Goal: Navigation & Orientation: Find specific page/section

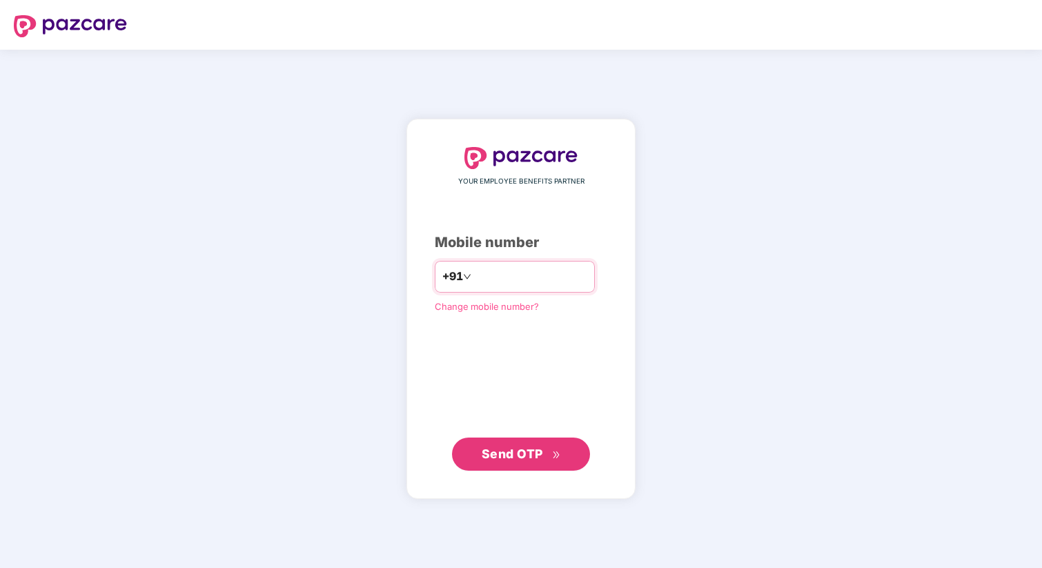
click at [489, 271] on input "number" at bounding box center [530, 277] width 113 height 22
type input "**********"
click at [510, 462] on span "Send OTP" at bounding box center [521, 454] width 79 height 19
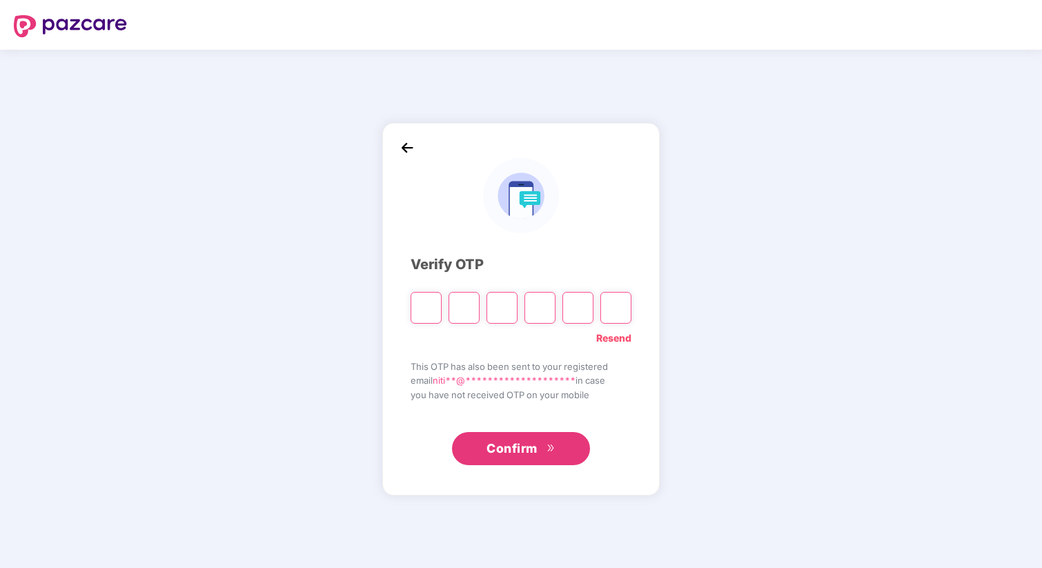
type input "*"
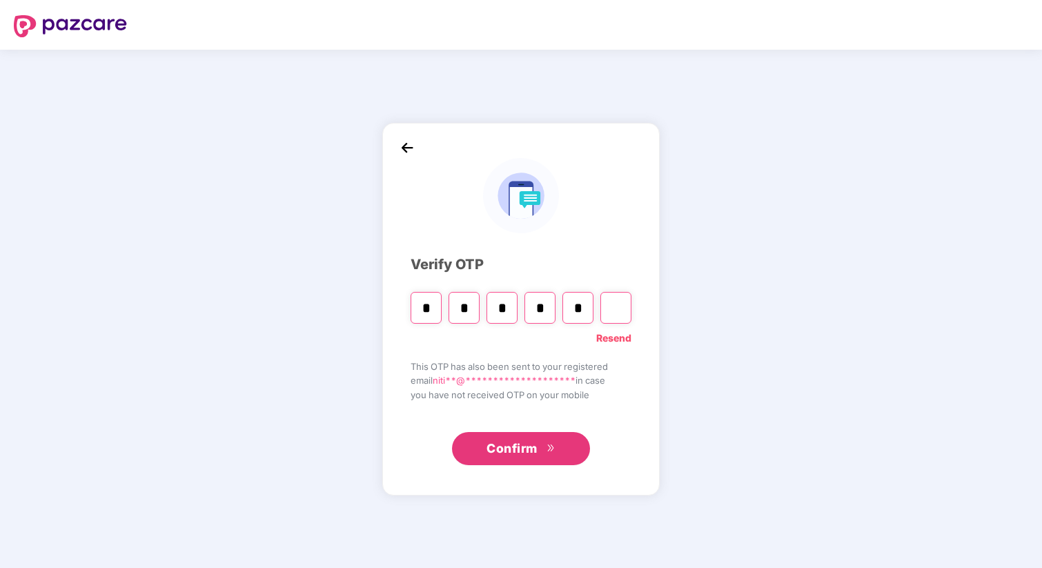
type input "*"
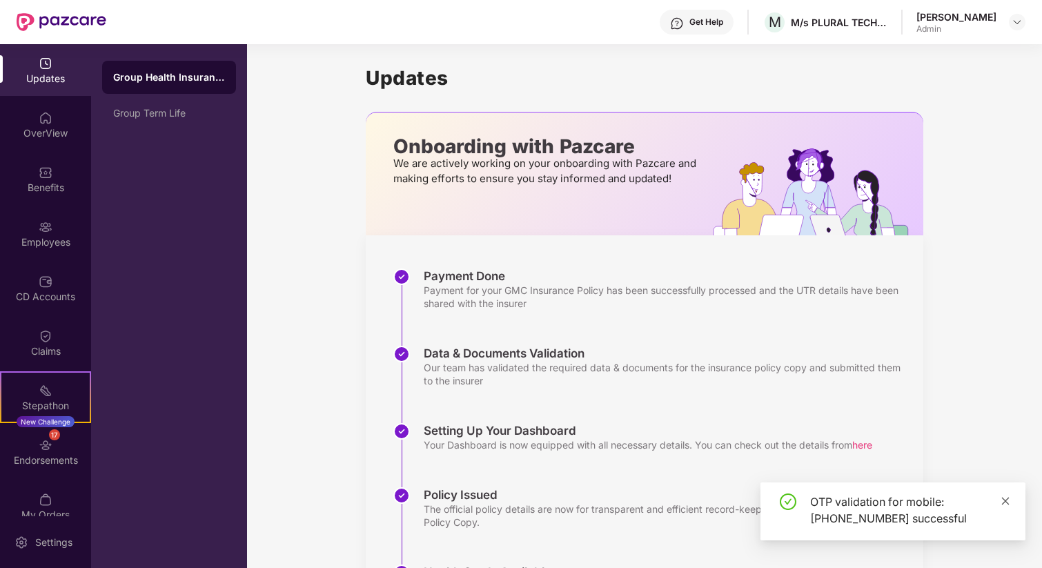
click at [1004, 498] on icon "close" at bounding box center [1006, 501] width 10 height 10
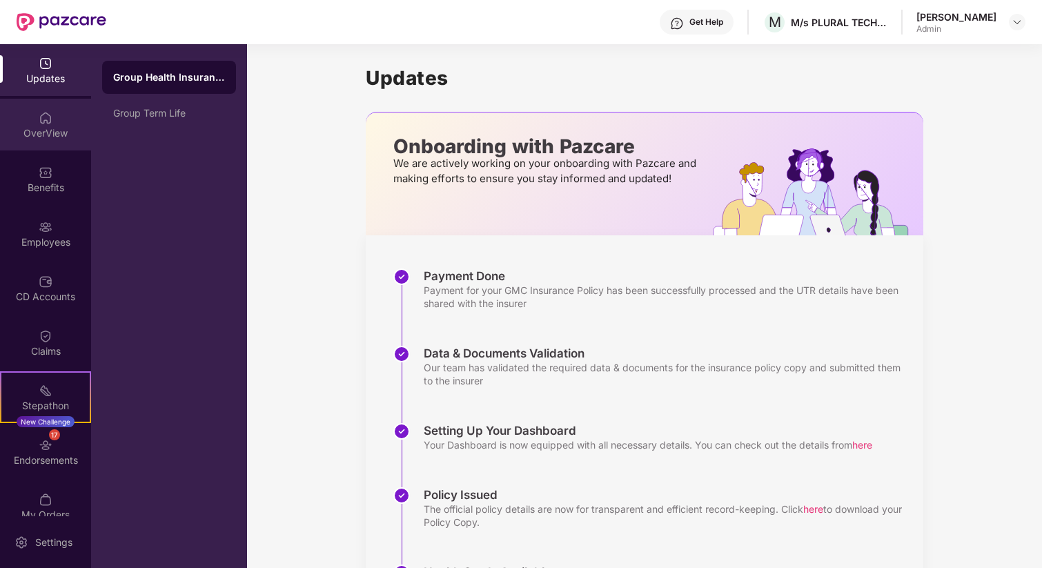
click at [47, 121] on img at bounding box center [46, 118] width 14 height 14
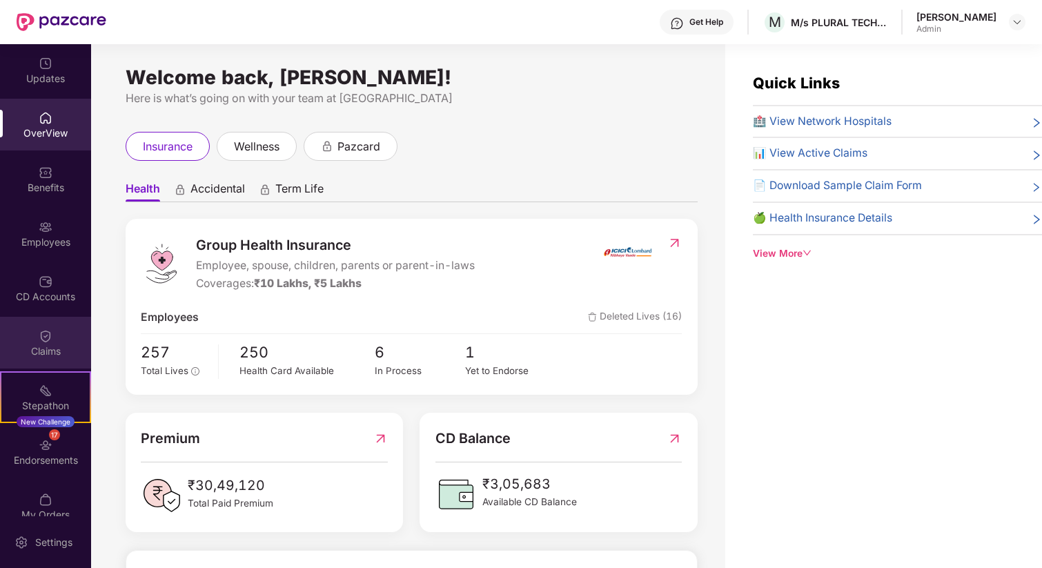
click at [39, 344] on div "Claims" at bounding box center [45, 351] width 91 height 14
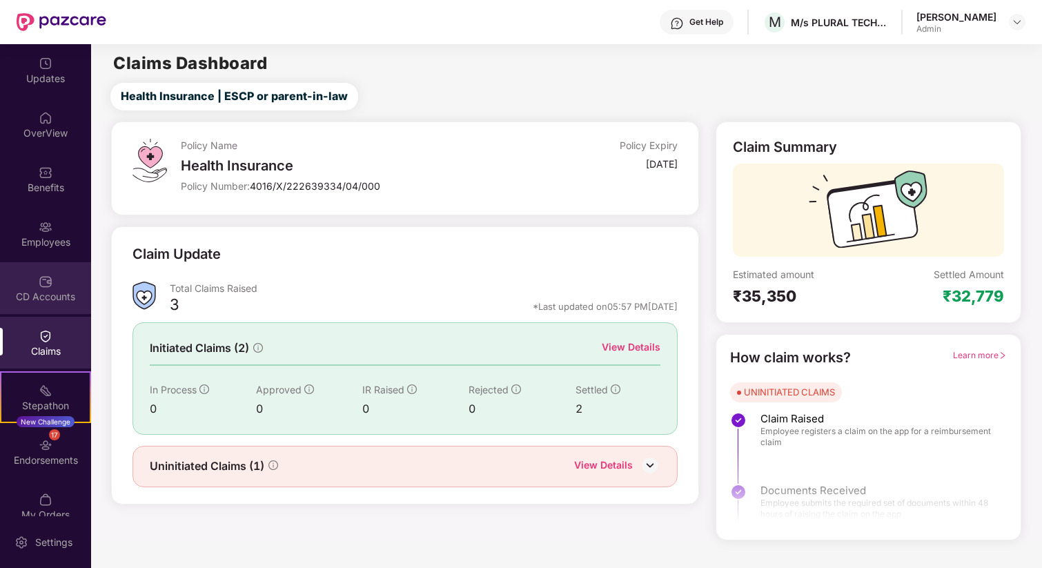
click at [41, 285] on img at bounding box center [46, 282] width 14 height 14
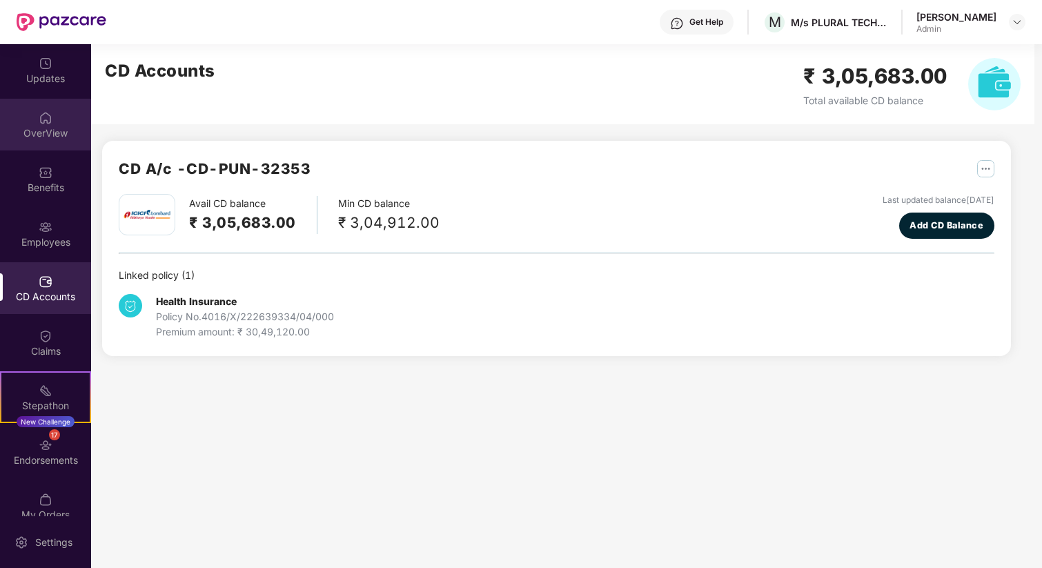
click at [42, 126] on div "OverView" at bounding box center [45, 133] width 91 height 14
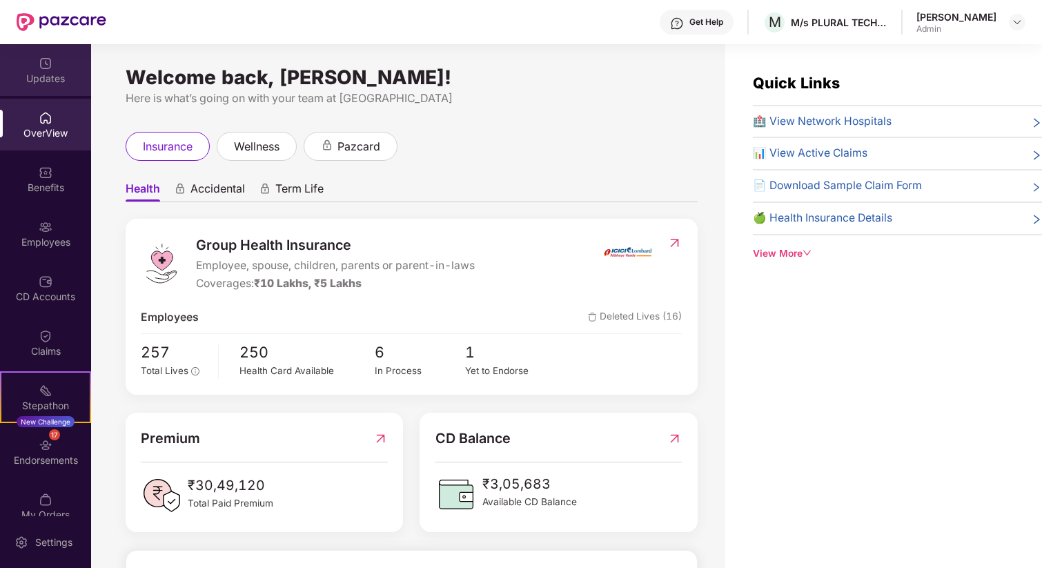
click at [39, 65] on img at bounding box center [46, 64] width 14 height 14
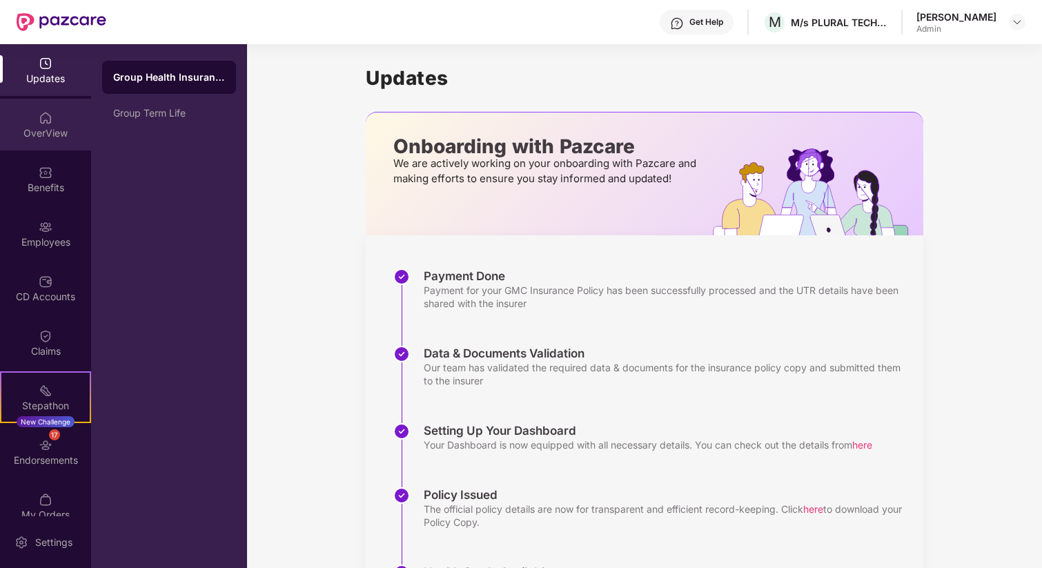
click at [45, 129] on div "OverView" at bounding box center [45, 133] width 91 height 14
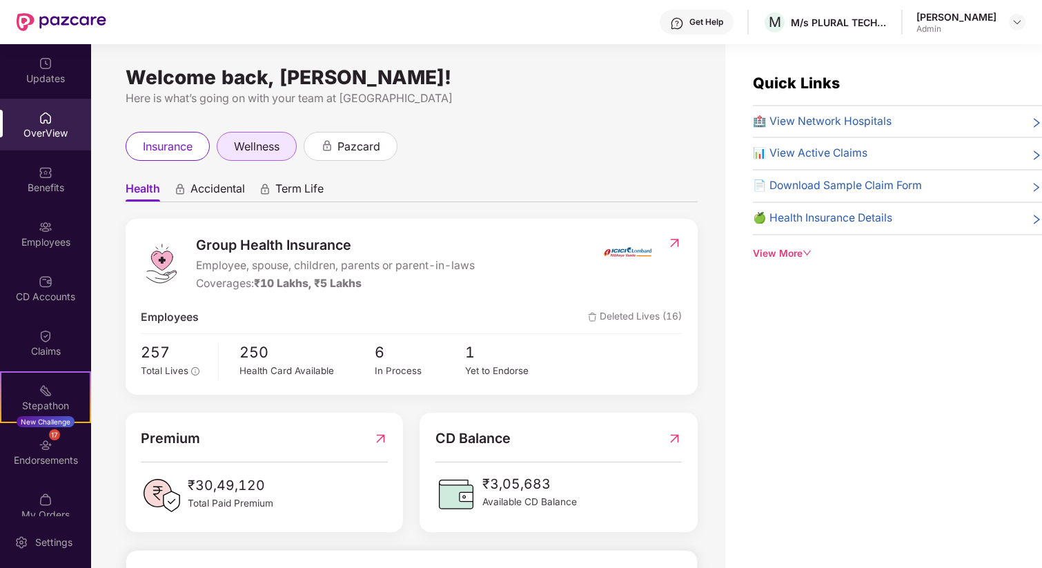
click at [260, 140] on span "wellness" at bounding box center [257, 146] width 46 height 17
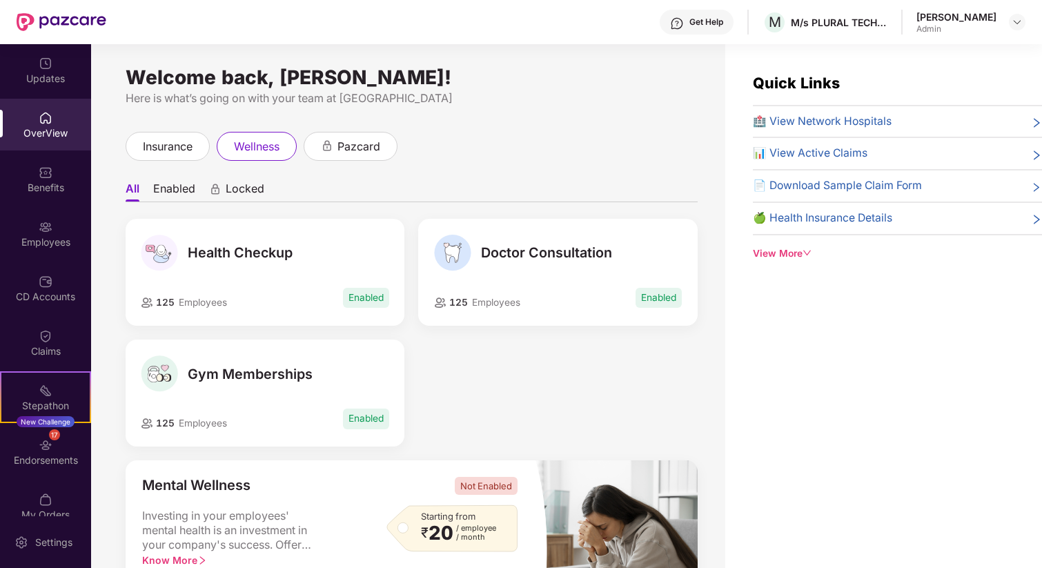
click at [169, 193] on li "Enabled" at bounding box center [174, 192] width 42 height 20
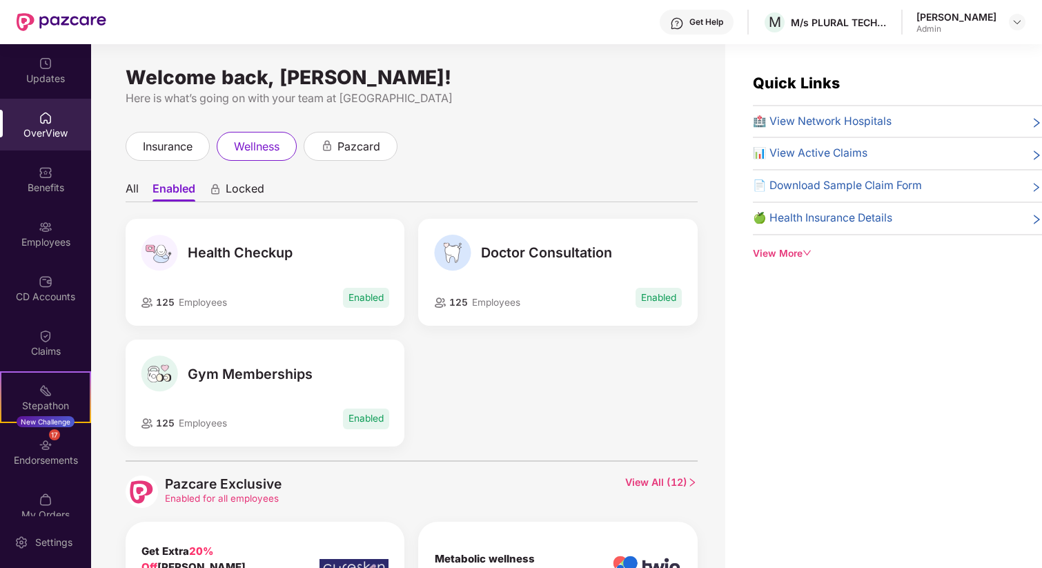
click at [137, 191] on li "All" at bounding box center [132, 192] width 13 height 20
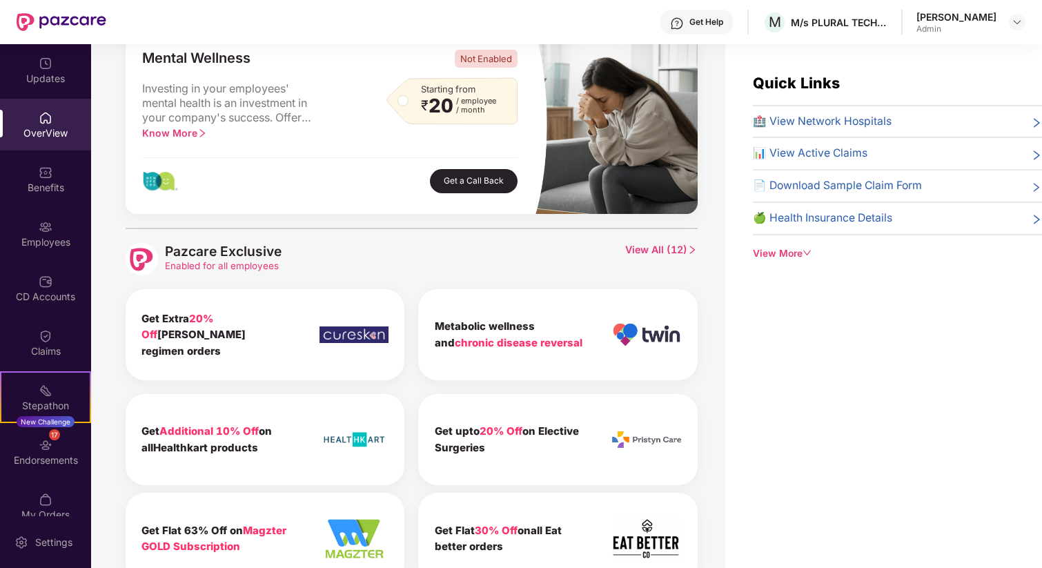
scroll to position [418, 0]
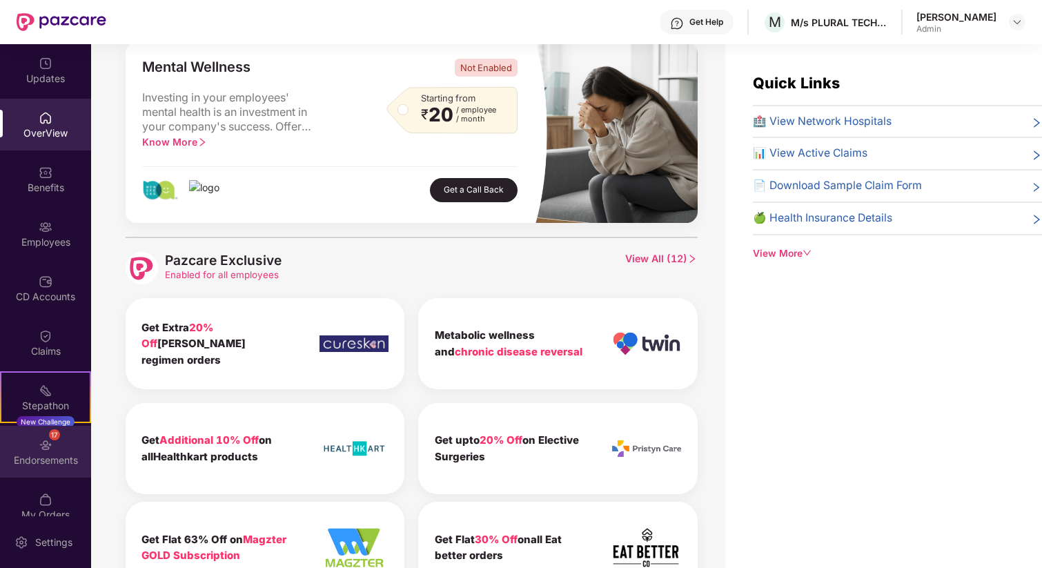
click at [52, 444] on div "17 Endorsements" at bounding box center [45, 452] width 91 height 52
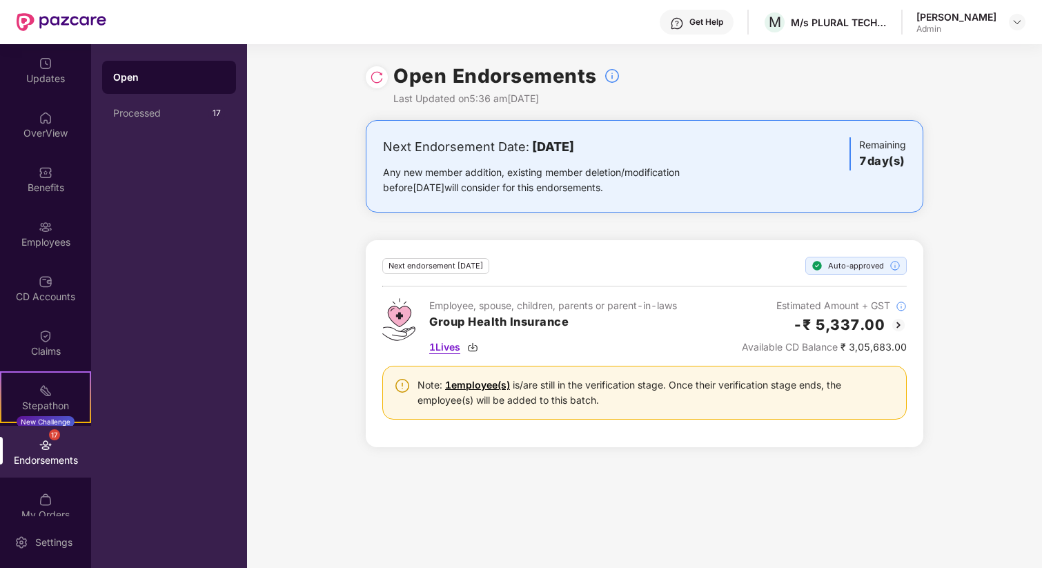
click at [443, 346] on span "1 Lives" at bounding box center [444, 347] width 31 height 15
click at [43, 460] on div "Endorsements" at bounding box center [45, 460] width 91 height 14
click at [33, 445] on div "17 Endorsements" at bounding box center [45, 452] width 91 height 52
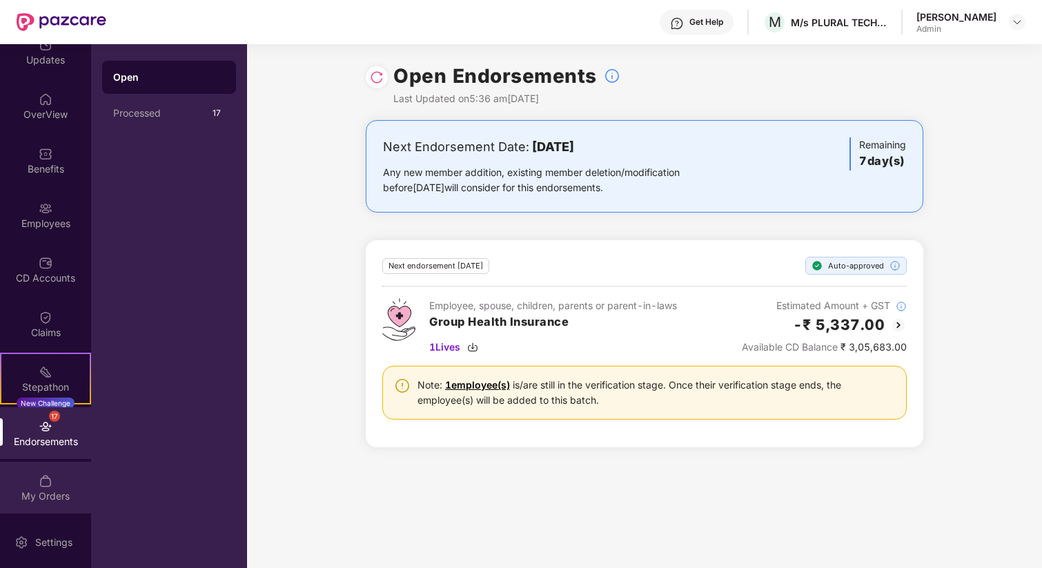
click at [46, 485] on img at bounding box center [46, 481] width 14 height 14
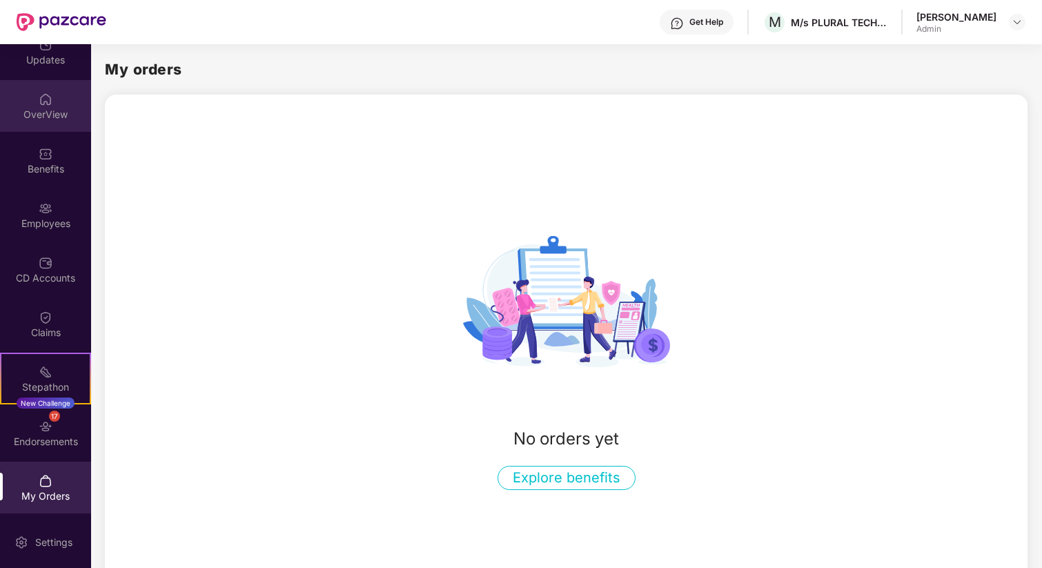
click at [41, 100] on img at bounding box center [46, 99] width 14 height 14
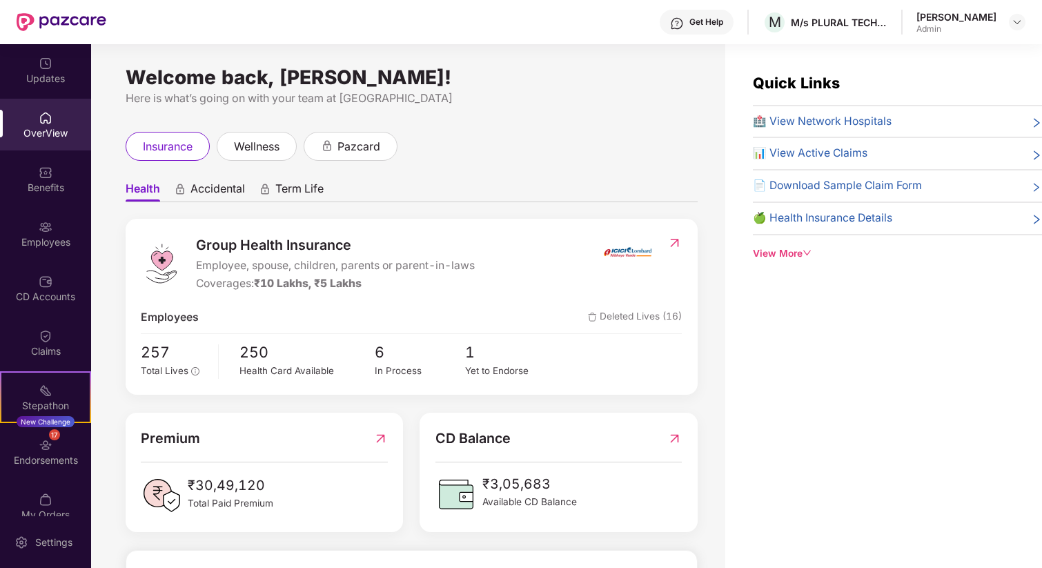
click at [804, 251] on icon "down" at bounding box center [808, 253] width 10 height 10
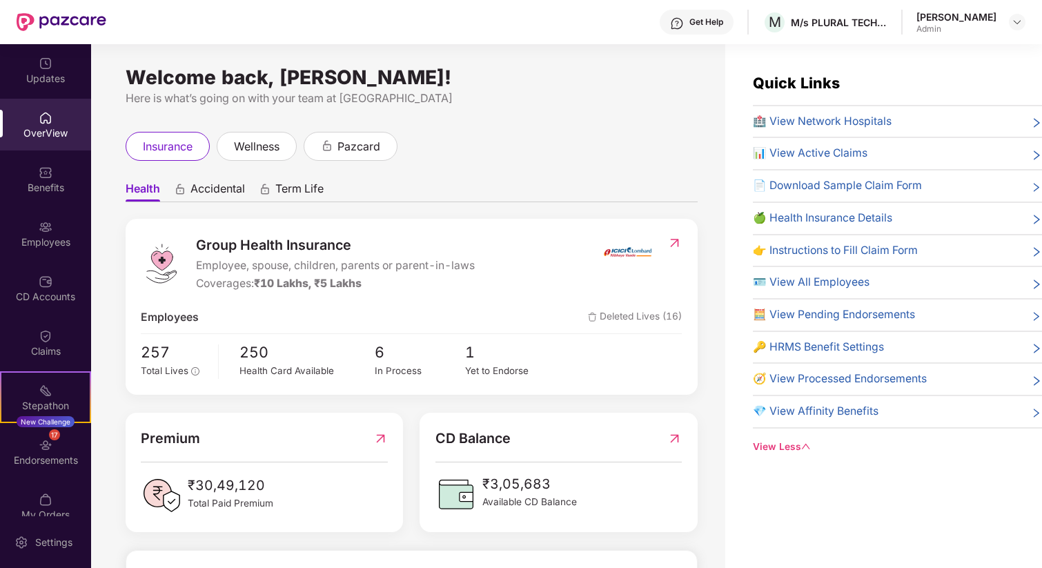
click at [216, 186] on span "Accidental" at bounding box center [218, 192] width 55 height 20
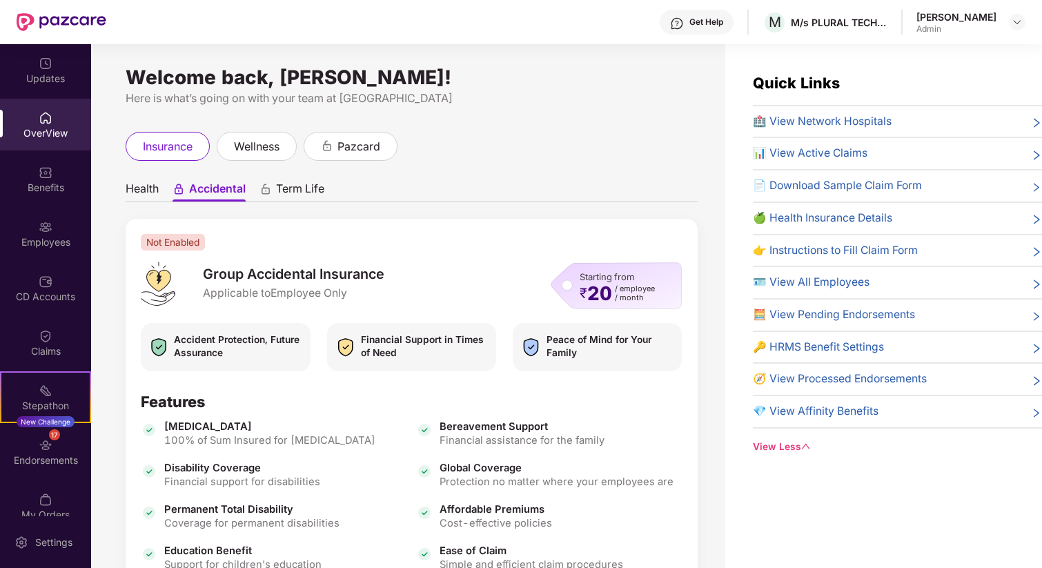
click at [307, 191] on span "Term Life" at bounding box center [300, 192] width 48 height 20
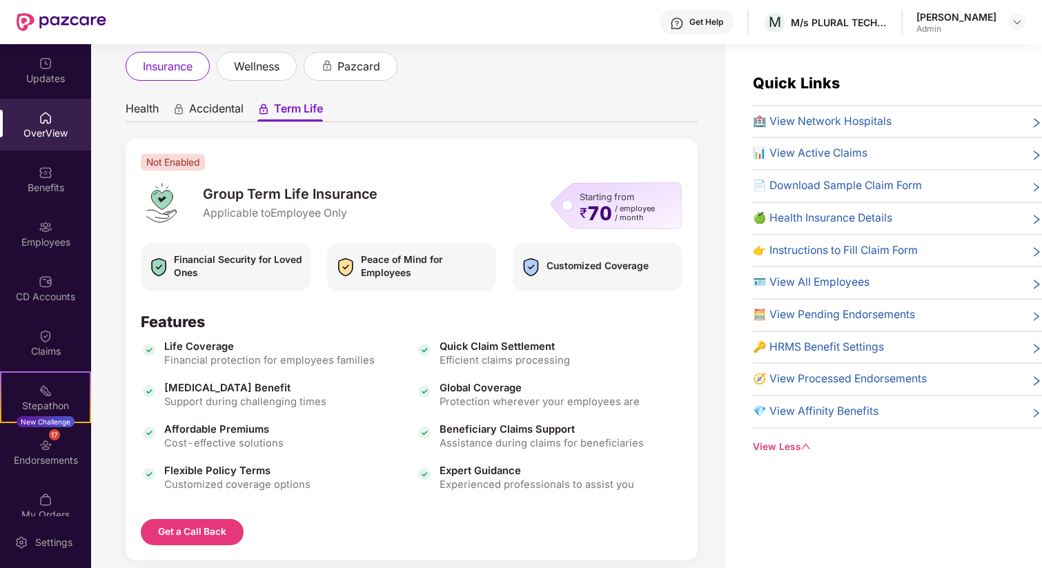
scroll to position [104, 0]
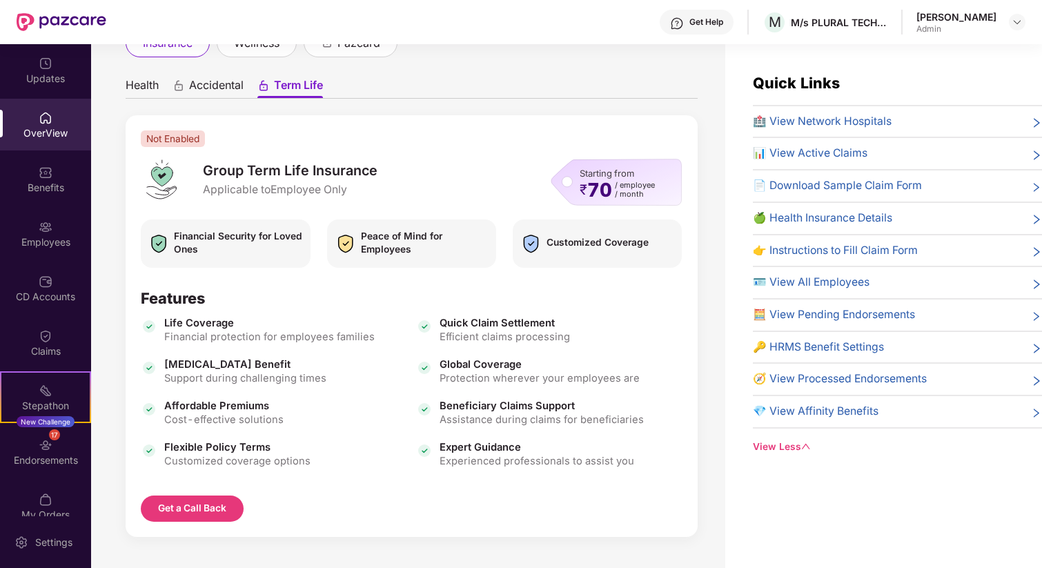
click at [216, 82] on span "Accidental" at bounding box center [216, 88] width 55 height 20
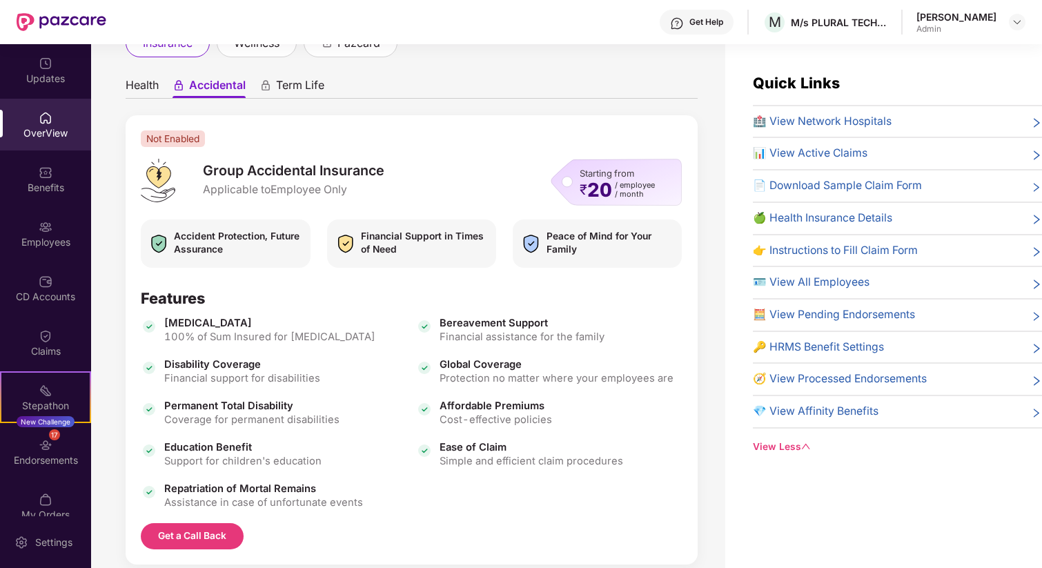
click at [159, 82] on ul "Health Accidental Term Life" at bounding box center [412, 85] width 572 height 28
click at [155, 86] on span "Health" at bounding box center [142, 88] width 33 height 20
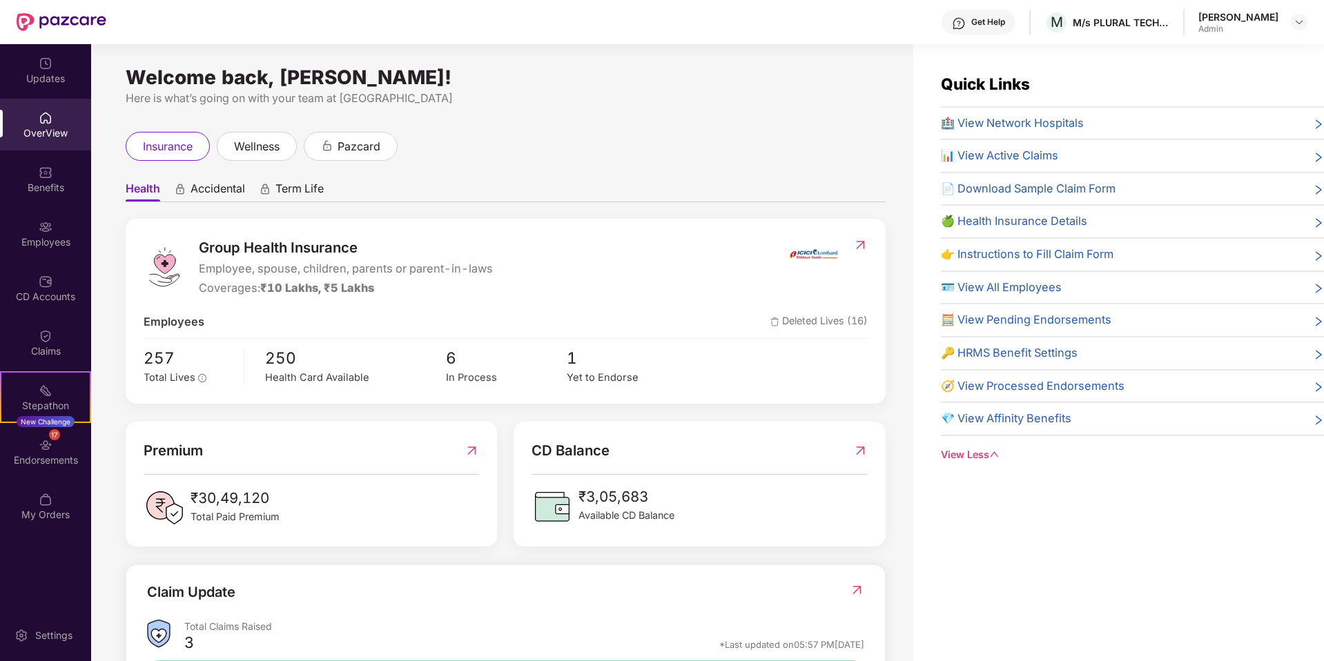
click at [56, 126] on div "OverView" at bounding box center [45, 133] width 91 height 14
click at [250, 146] on span "wellness" at bounding box center [257, 146] width 46 height 17
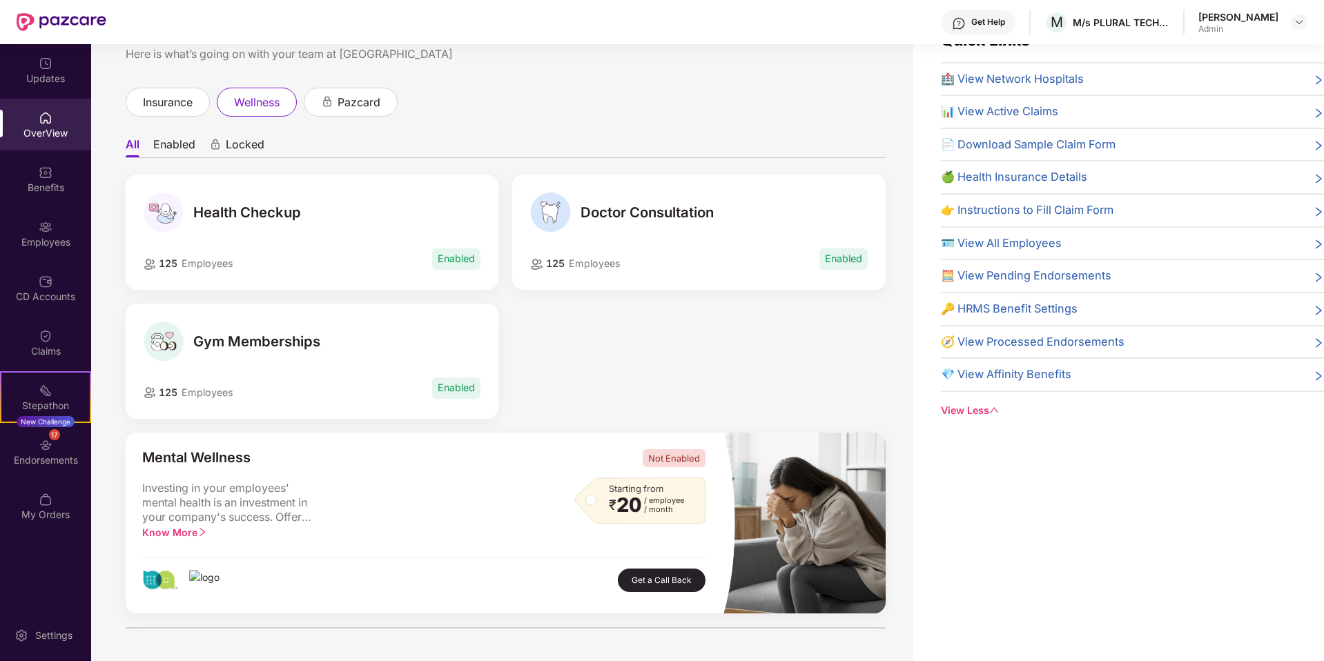
click at [227, 344] on span "Gym Memberships" at bounding box center [256, 341] width 127 height 17
click at [454, 388] on span "Enabled" at bounding box center [456, 388] width 48 height 21
click at [191, 387] on span "Employees" at bounding box center [208, 393] width 52 height 12
click at [173, 222] on img at bounding box center [164, 213] width 40 height 40
click at [241, 220] on span "Health Checkup" at bounding box center [247, 212] width 108 height 17
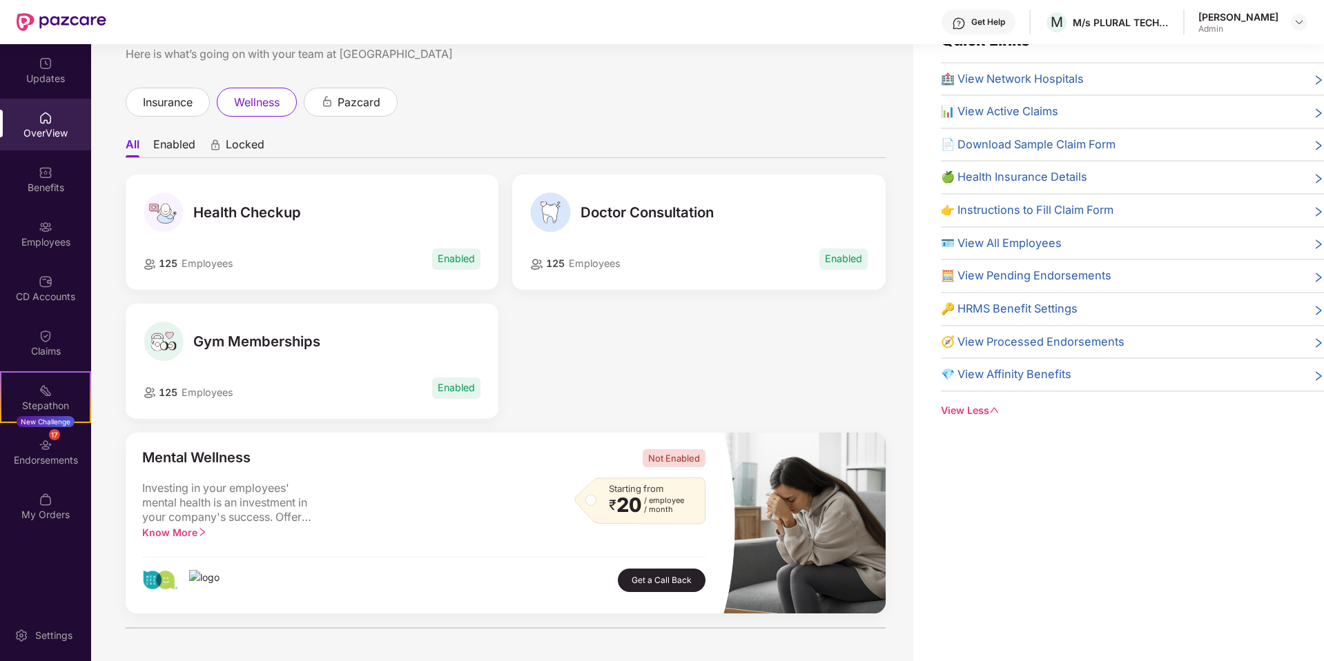
click at [191, 257] on span "125 Employees" at bounding box center [189, 263] width 90 height 15
click at [442, 253] on span "Enabled" at bounding box center [456, 258] width 48 height 21
click at [288, 215] on span "Health Checkup" at bounding box center [247, 212] width 108 height 17
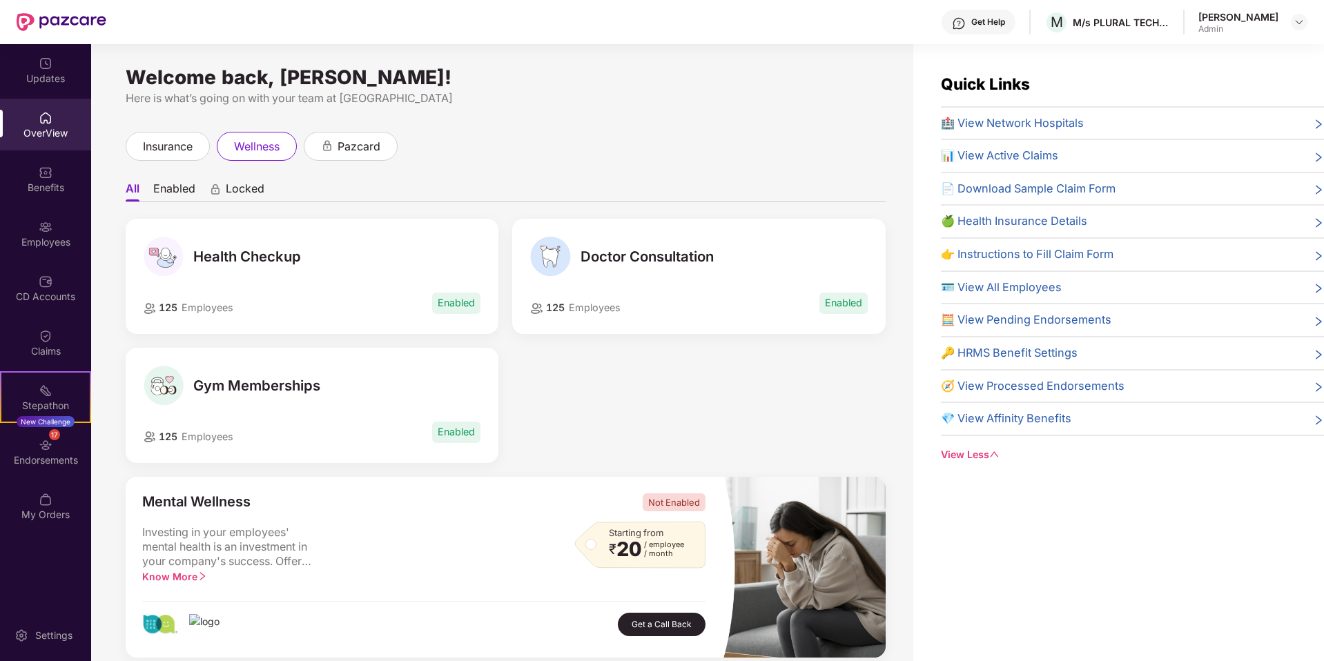
click at [1042, 421] on icon "right" at bounding box center [1319, 421] width 6 height 10
click at [1042, 424] on span "💎 View Affinity Benefits" at bounding box center [1006, 419] width 130 height 18
click at [45, 457] on div "Endorsements" at bounding box center [45, 460] width 91 height 14
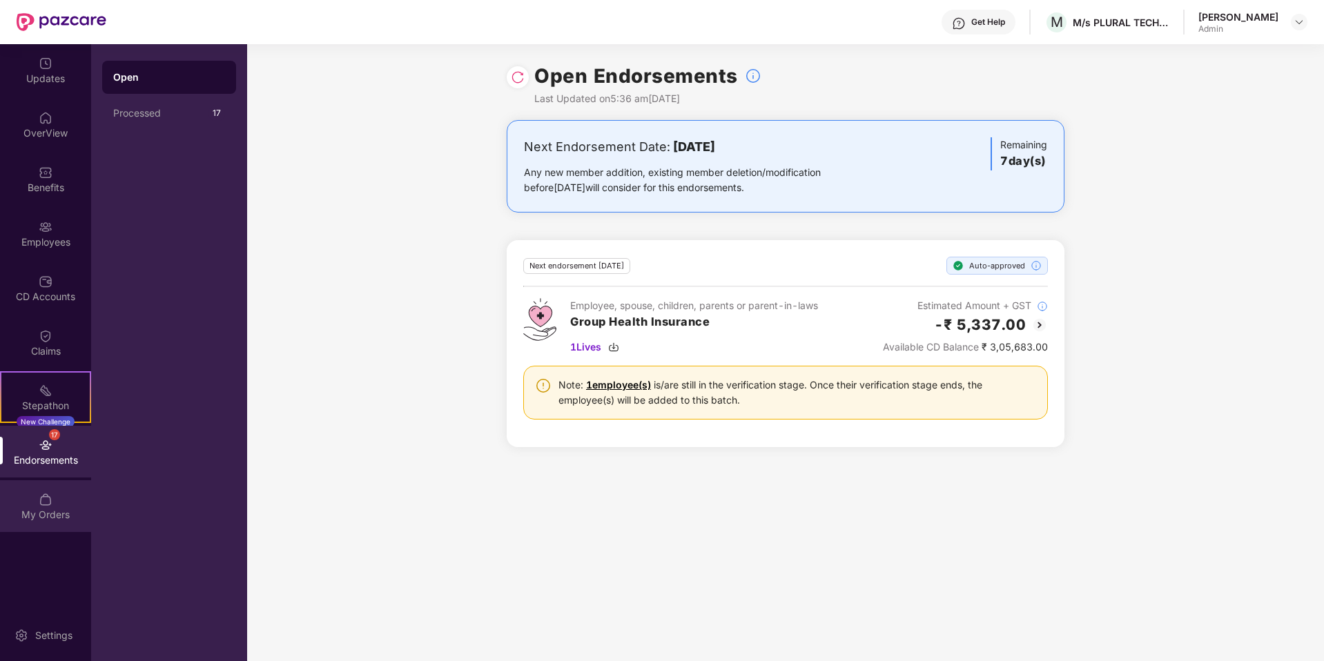
click at [44, 517] on div "My Orders" at bounding box center [45, 515] width 91 height 14
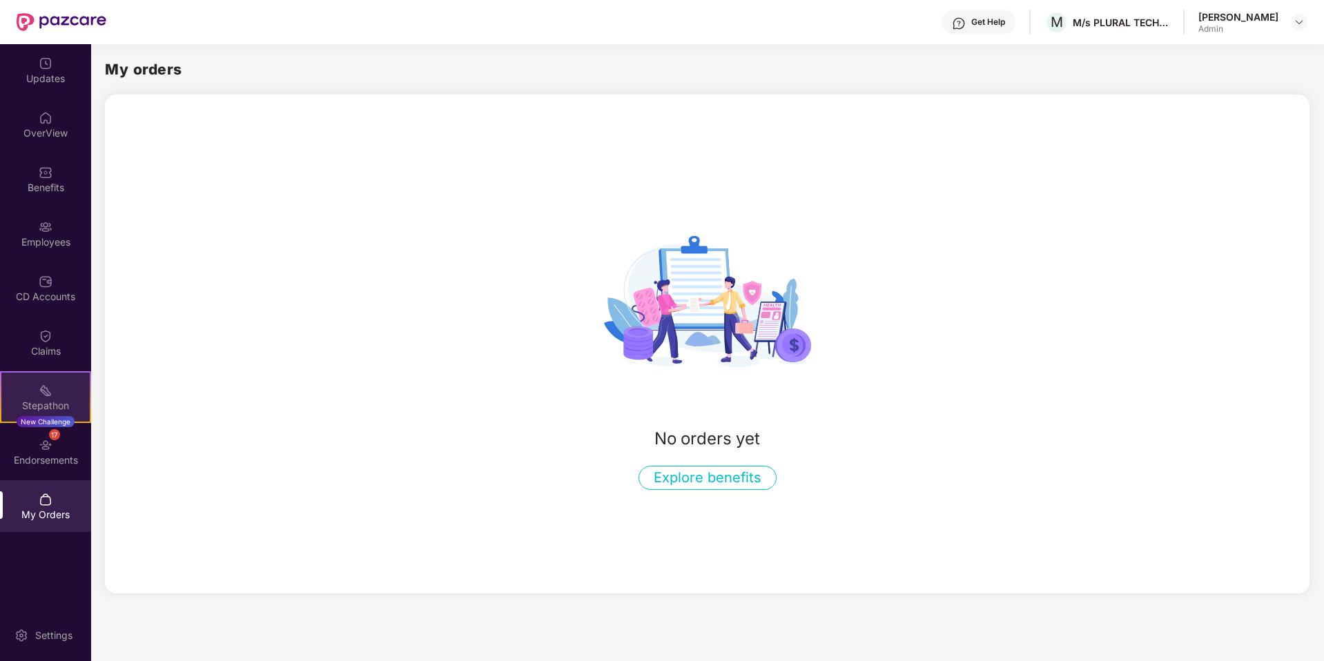
click at [43, 389] on img at bounding box center [46, 391] width 14 height 14
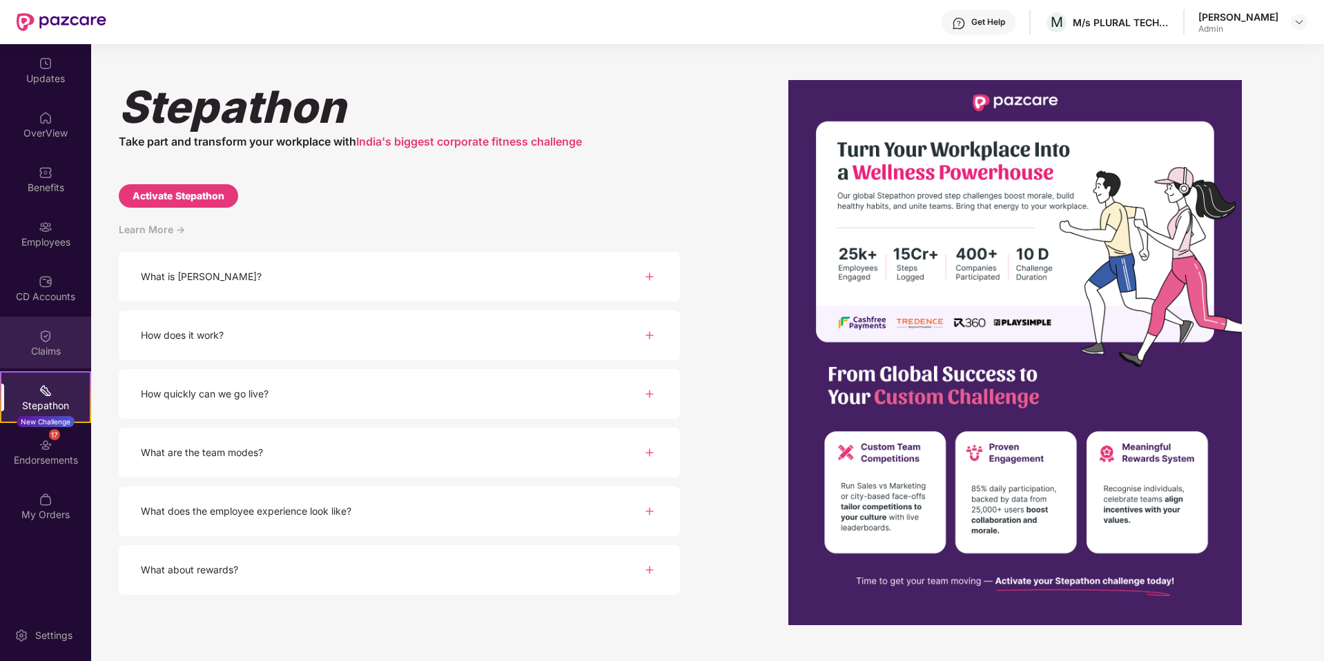
click at [54, 330] on div "Claims" at bounding box center [45, 343] width 91 height 52
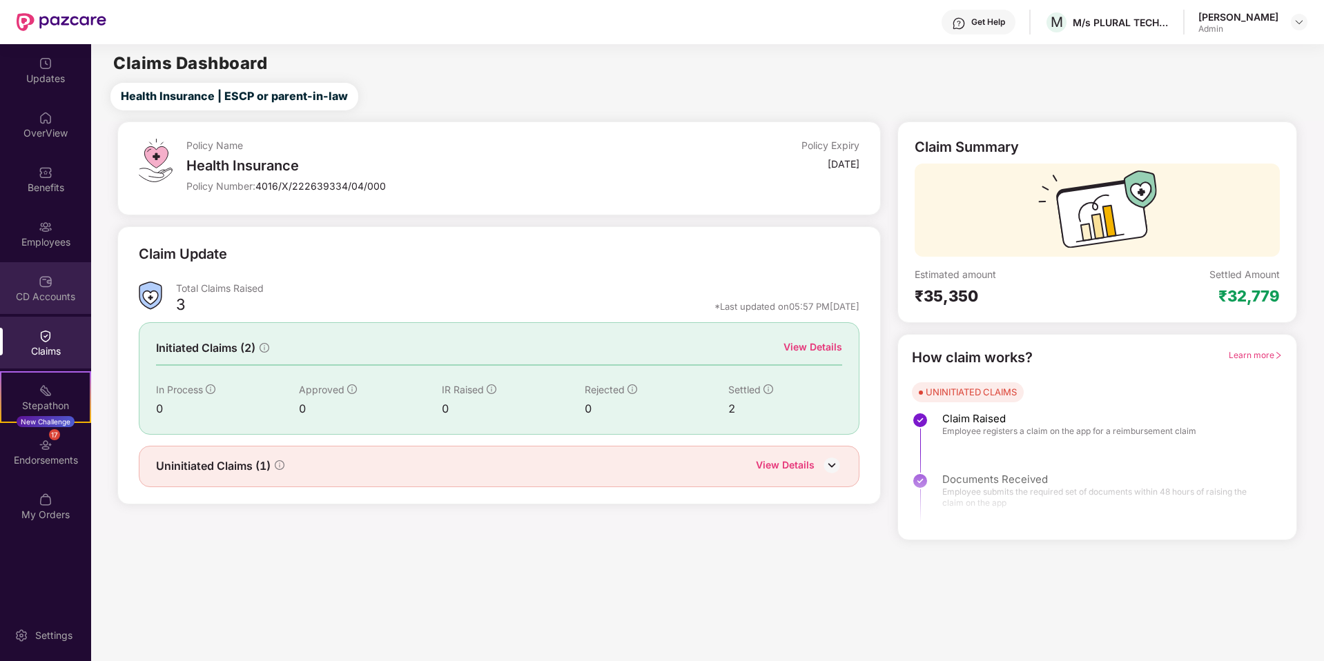
click at [35, 283] on div "CD Accounts" at bounding box center [45, 288] width 91 height 52
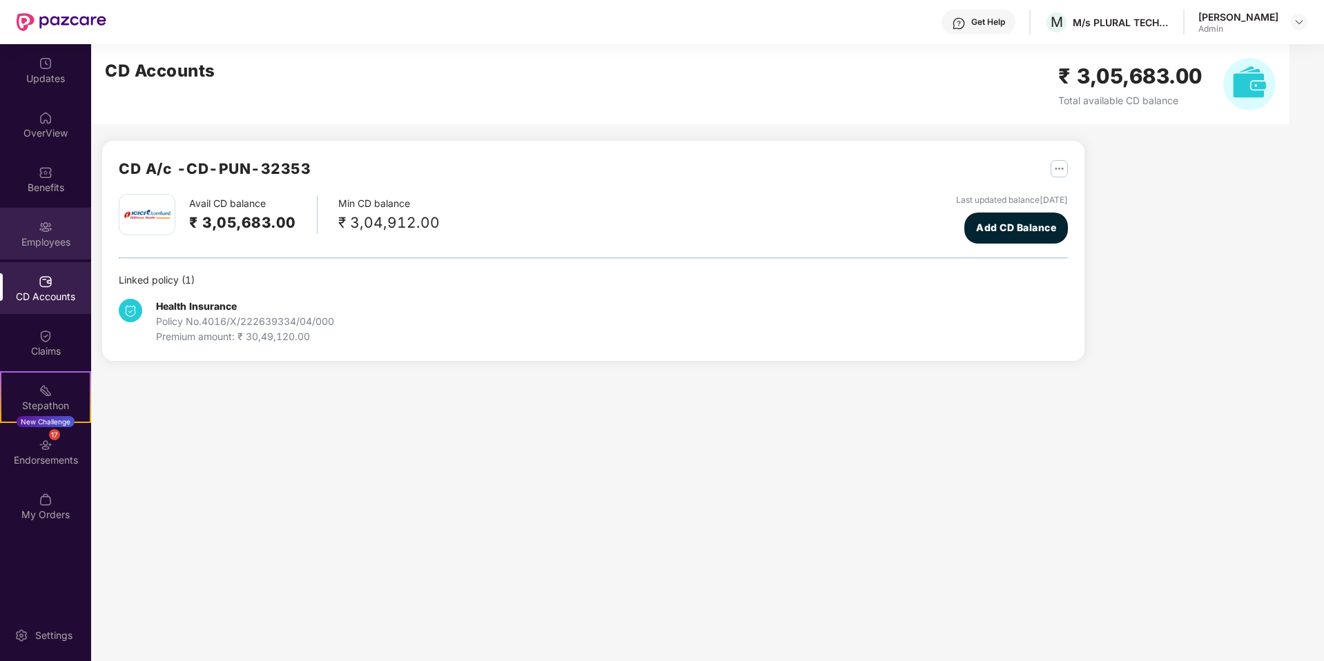
click at [39, 228] on img at bounding box center [46, 227] width 14 height 14
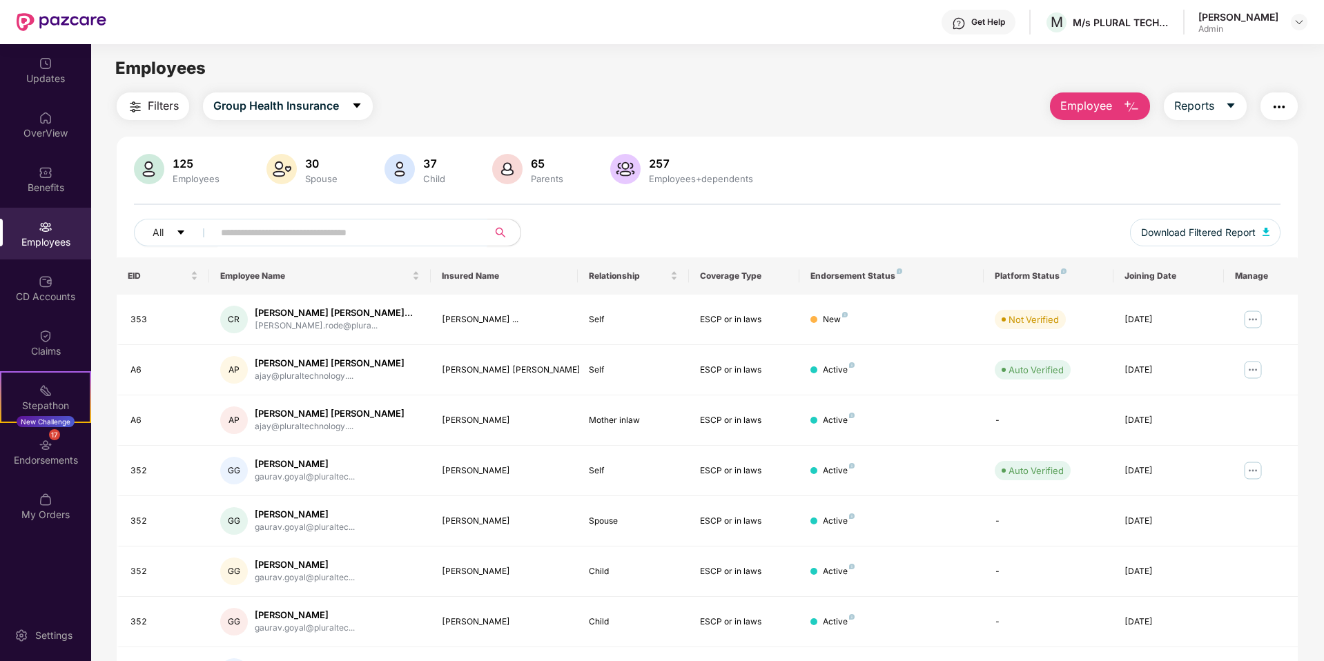
click at [385, 235] on input "text" at bounding box center [345, 232] width 248 height 21
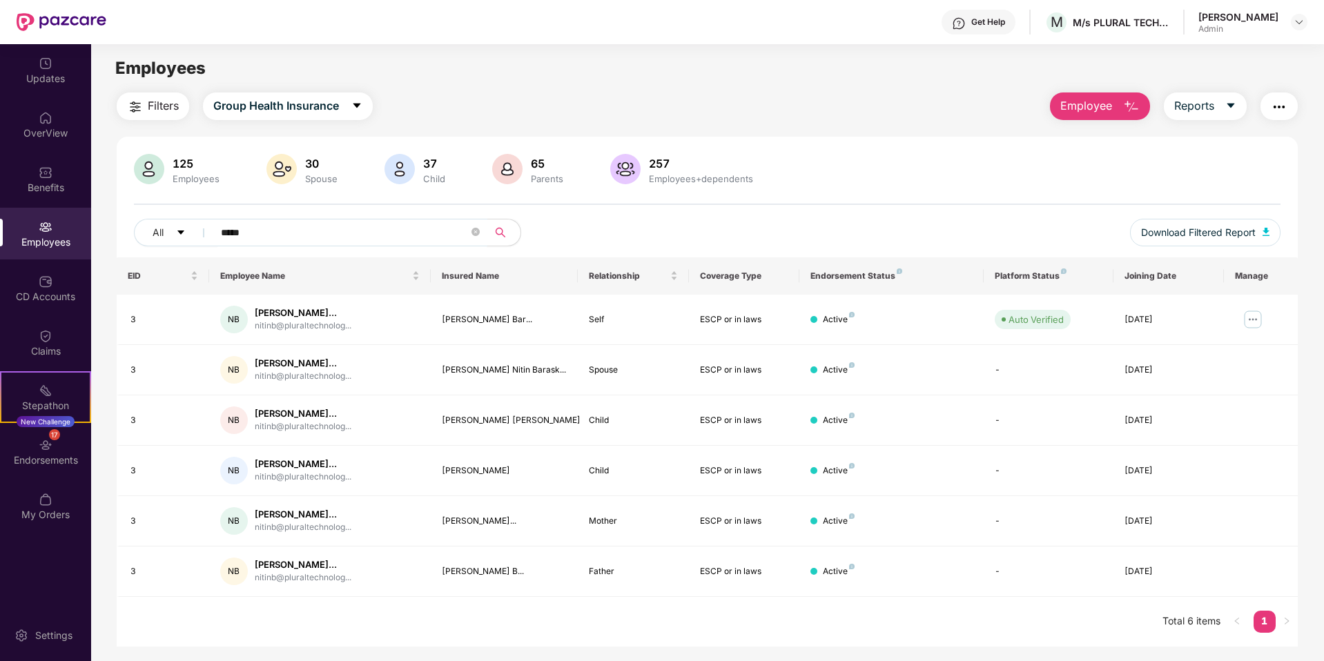
type input "*****"
